Goal: Task Accomplishment & Management: Complete application form

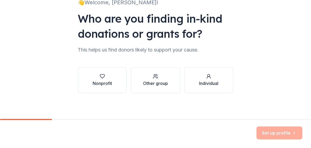
scroll to position [78, 0]
click at [98, 74] on div "button" at bounding box center [102, 76] width 19 height 5
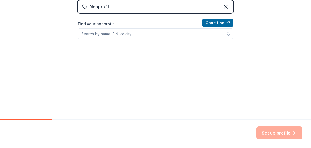
scroll to position [141, 0]
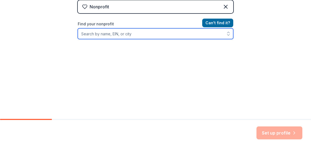
click at [97, 39] on input "Find your nonprofit" at bounding box center [156, 33] width 156 height 11
type input "save a child's heart"
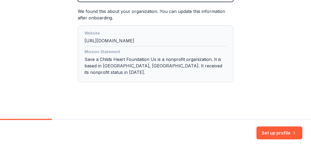
scroll to position [176, 0]
drag, startPoint x: 165, startPoint y: 58, endPoint x: 55, endPoint y: 57, distance: 110.3
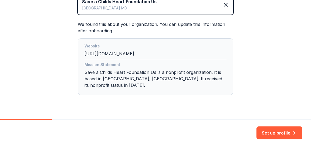
scroll to position [212, 0]
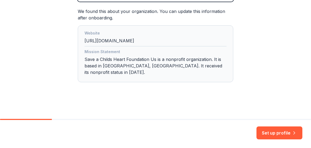
click at [138, 49] on div "Mission Statement" at bounding box center [156, 53] width 142 height 8
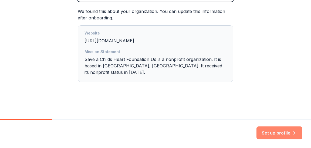
click at [267, 129] on button "Set up profile" at bounding box center [280, 133] width 46 height 13
